Goal: Find specific page/section: Find specific page/section

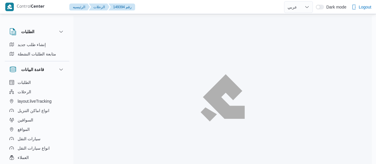
select select "ar"
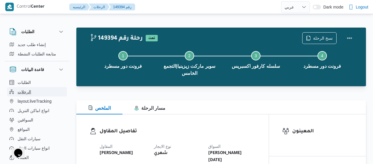
click at [22, 90] on span "الرحلات" at bounding box center [24, 91] width 13 height 7
select select "ar"
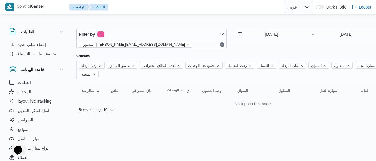
click at [186, 44] on icon "remove selected entity" at bounding box center [188, 45] width 4 height 4
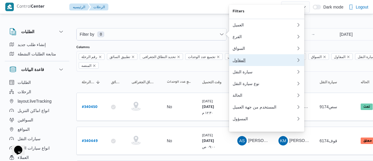
click at [243, 62] on div "المقاول" at bounding box center [263, 60] width 63 height 5
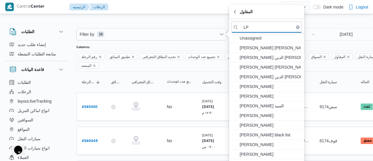
type input "L"
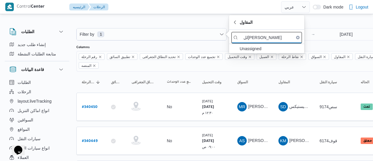
click at [255, 40] on input "لل[PERSON_NAME]" at bounding box center [266, 37] width 70 height 11
type input "لل[PERSON_NAME]"
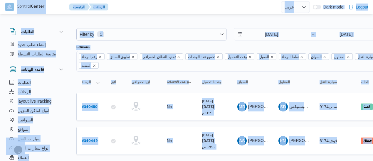
drag, startPoint x: 189, startPoint y: 45, endPoint x: 342, endPoint y: -33, distance: 172.3
click at [342, 0] on html "Control Center الرئيسيه الرحلات English عربي Dark mode Logout الطلبات إنشاء طلب…" at bounding box center [186, 80] width 373 height 161
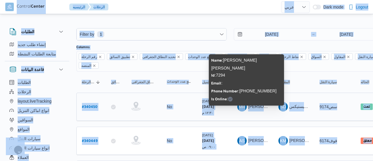
click at [251, 107] on span "[PERSON_NAME] [PERSON_NAME]" at bounding box center [282, 106] width 69 height 5
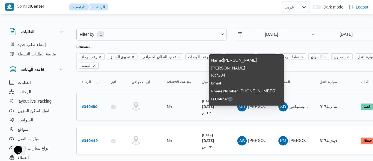
click at [251, 107] on span "[PERSON_NAME] [PERSON_NAME]" at bounding box center [282, 106] width 69 height 5
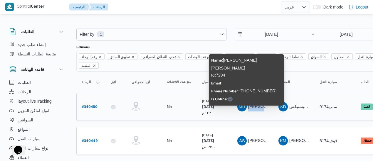
click at [251, 107] on span "[PERSON_NAME] [PERSON_NAME]" at bounding box center [282, 106] width 69 height 5
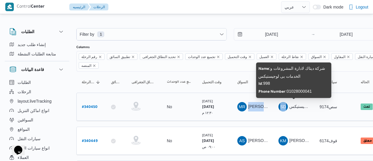
drag, startPoint x: 251, startPoint y: 107, endPoint x: 280, endPoint y: 108, distance: 29.1
click at [280, 108] on tr "رقم الرحلة # 340450 تطبيق السائق تحديد النطاق الجغرافى تجميع عدد الوحدات No وقت…" at bounding box center [252, 107] width 352 height 28
